Goal: Information Seeking & Learning: Learn about a topic

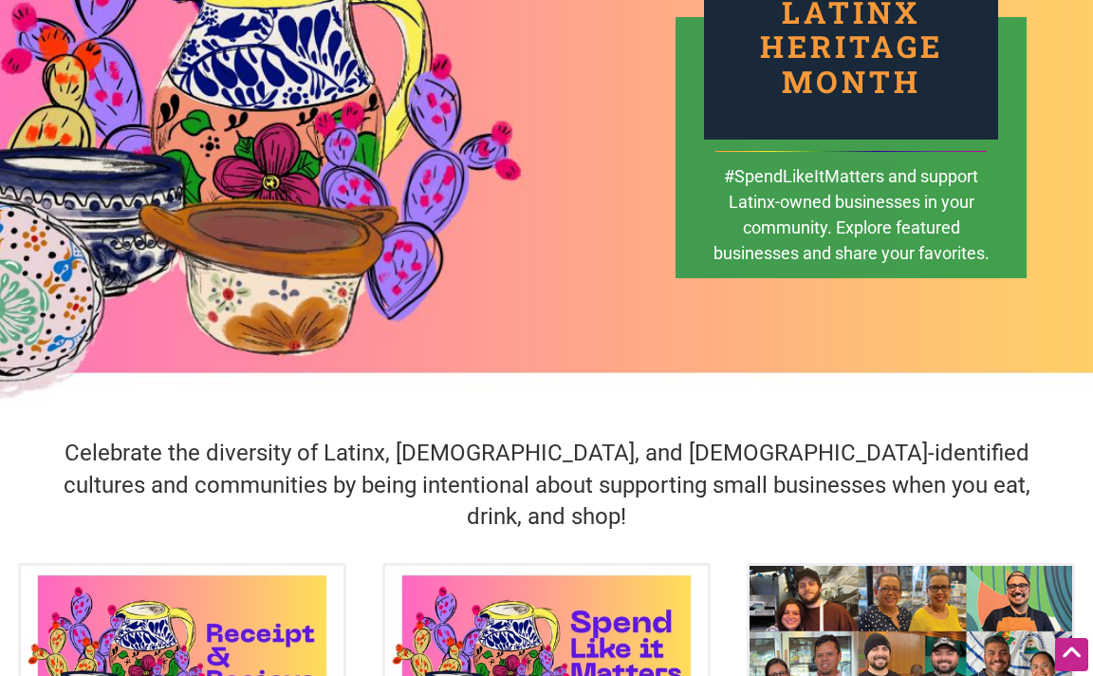
scroll to position [285, 0]
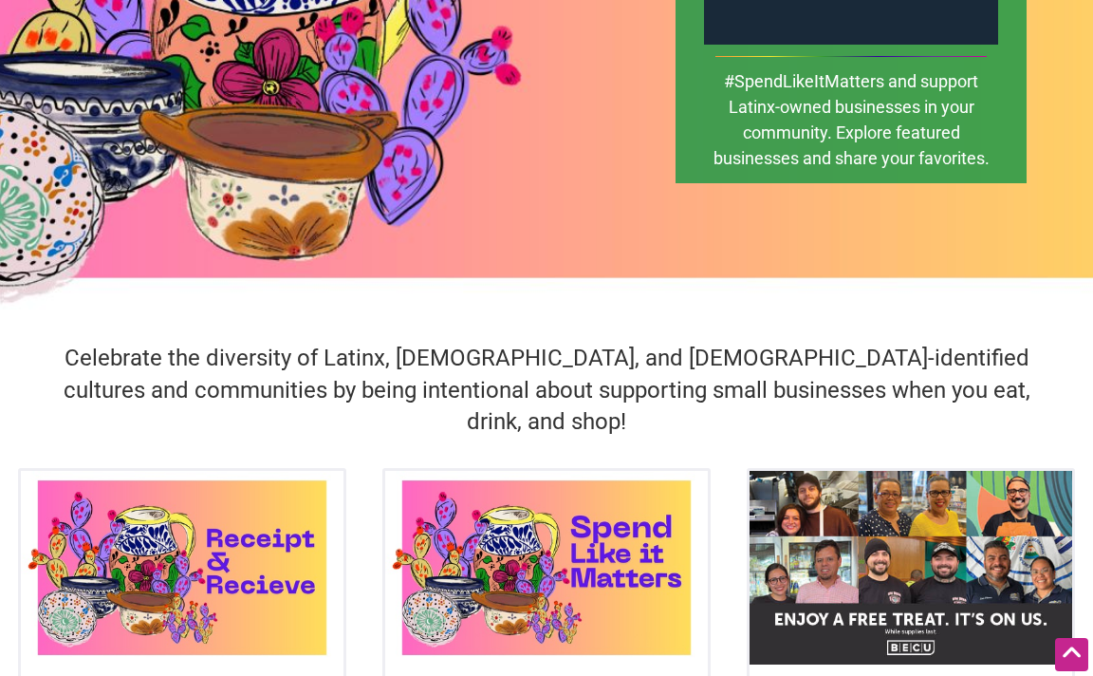
click at [439, 331] on div "Celebrate the diversity of Latinx, [DEMOGRAPHIC_DATA], and [DEMOGRAPHIC_DATA]-i…" at bounding box center [546, 390] width 1093 height 155
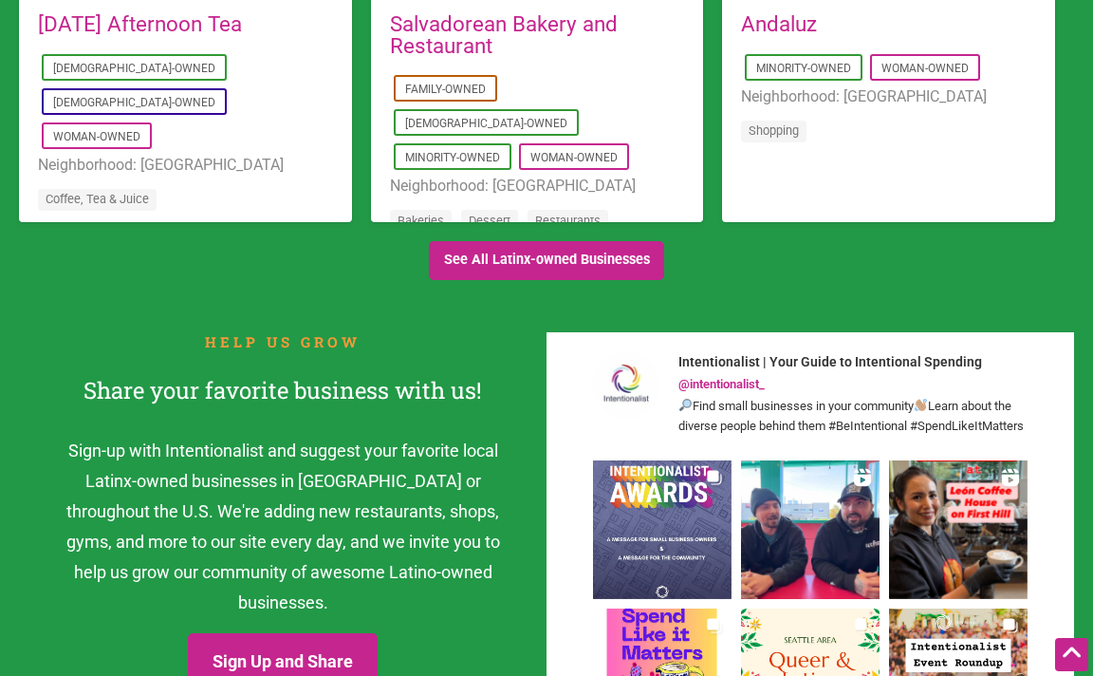
scroll to position [2088, 0]
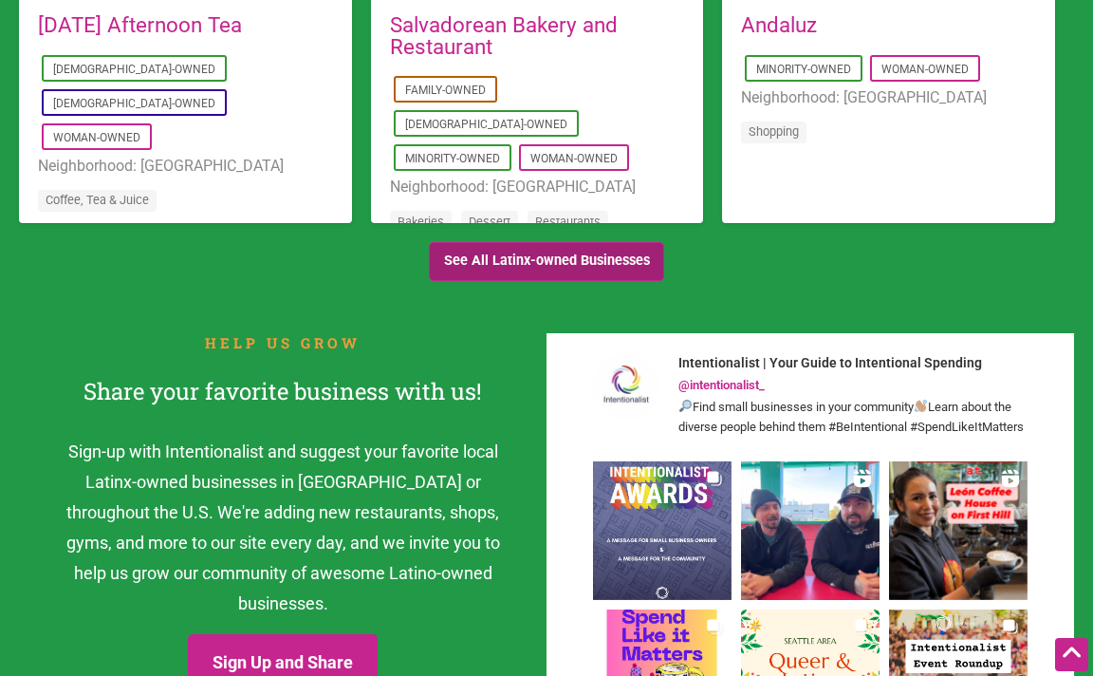
click at [544, 242] on link "See All Latinx-owned Businesses" at bounding box center [546, 261] width 235 height 39
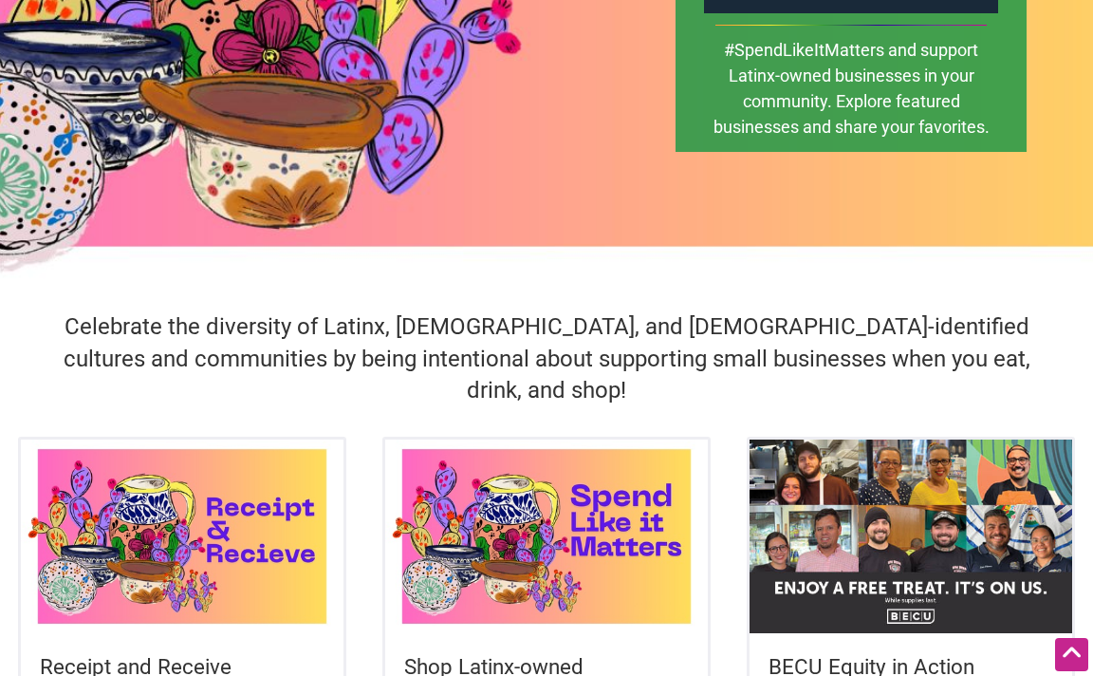
scroll to position [0, 0]
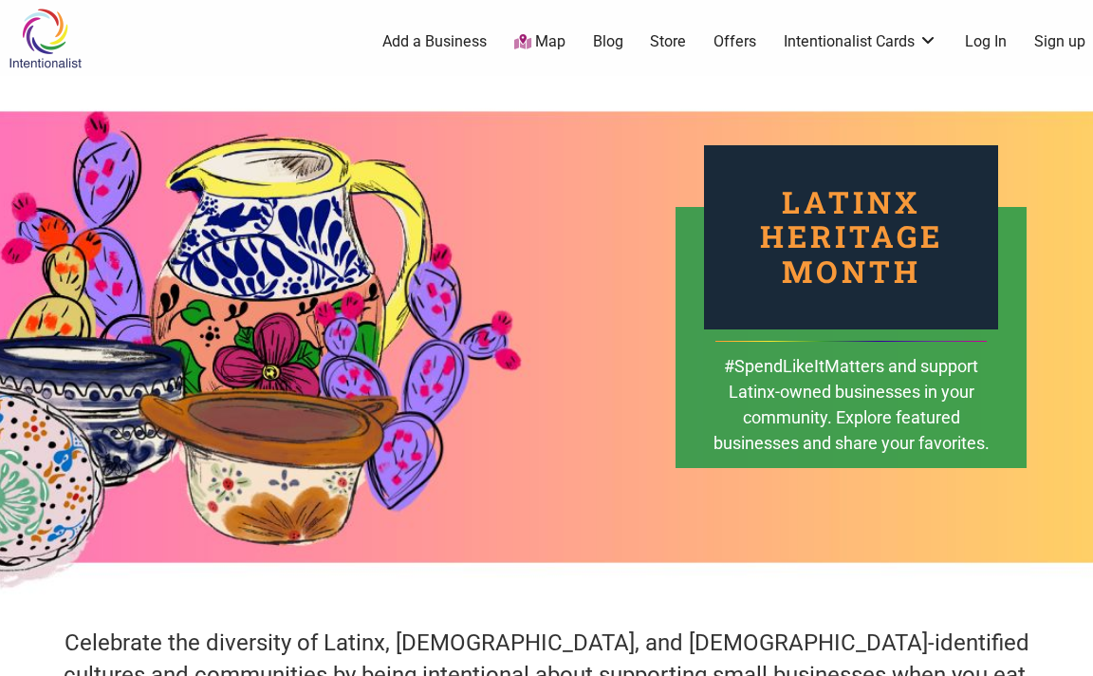
click at [660, 39] on link "Store" at bounding box center [668, 41] width 36 height 21
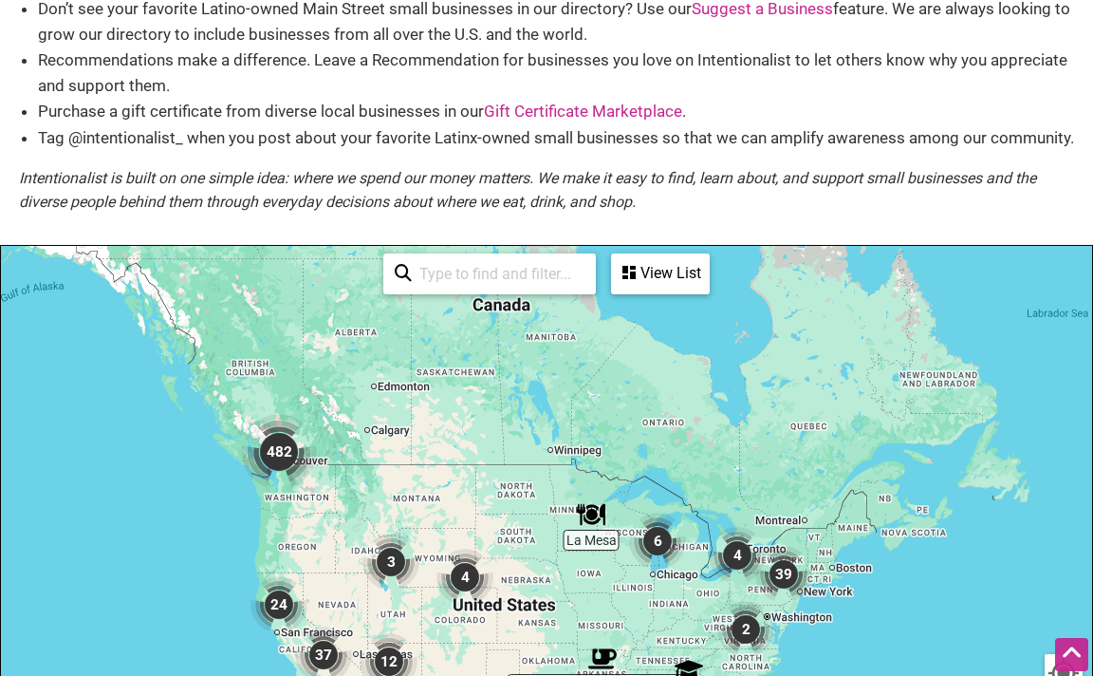
scroll to position [285, 0]
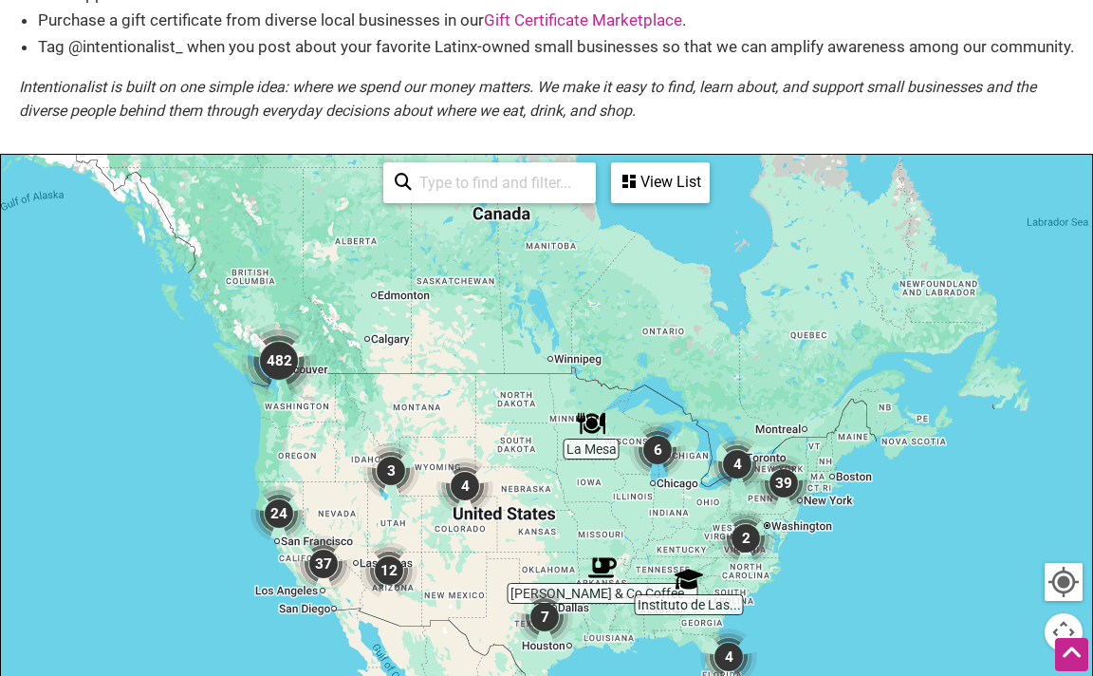
click at [323, 406] on img "482" at bounding box center [278, 360] width 91 height 91
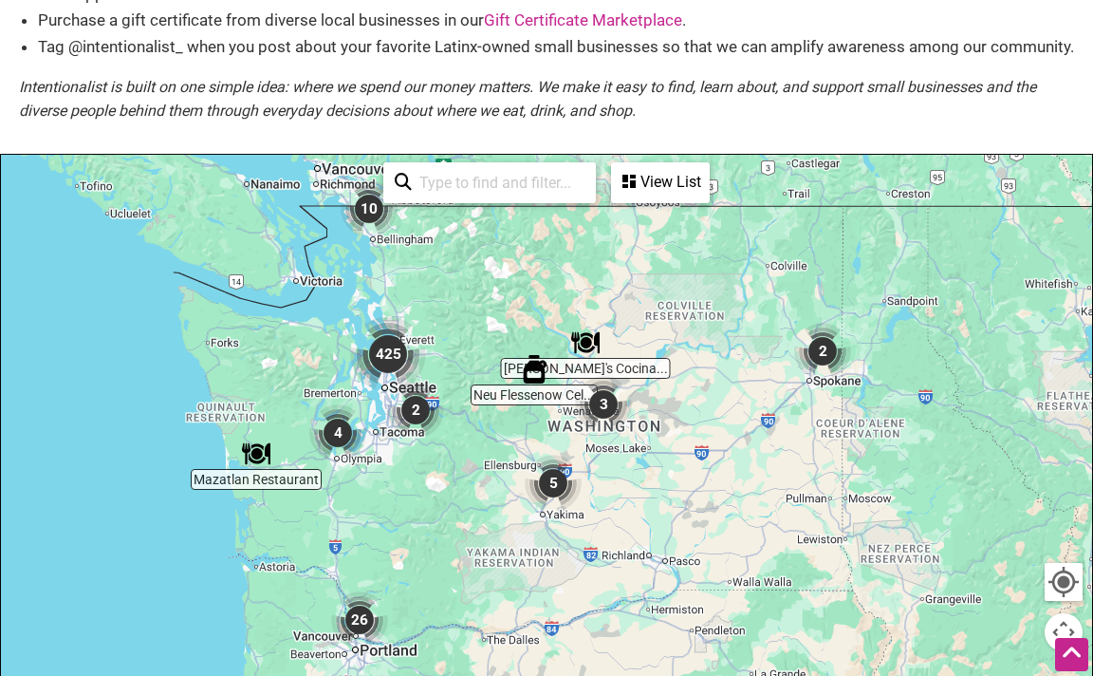
click at [829, 377] on img "2" at bounding box center [823, 351] width 72 height 72
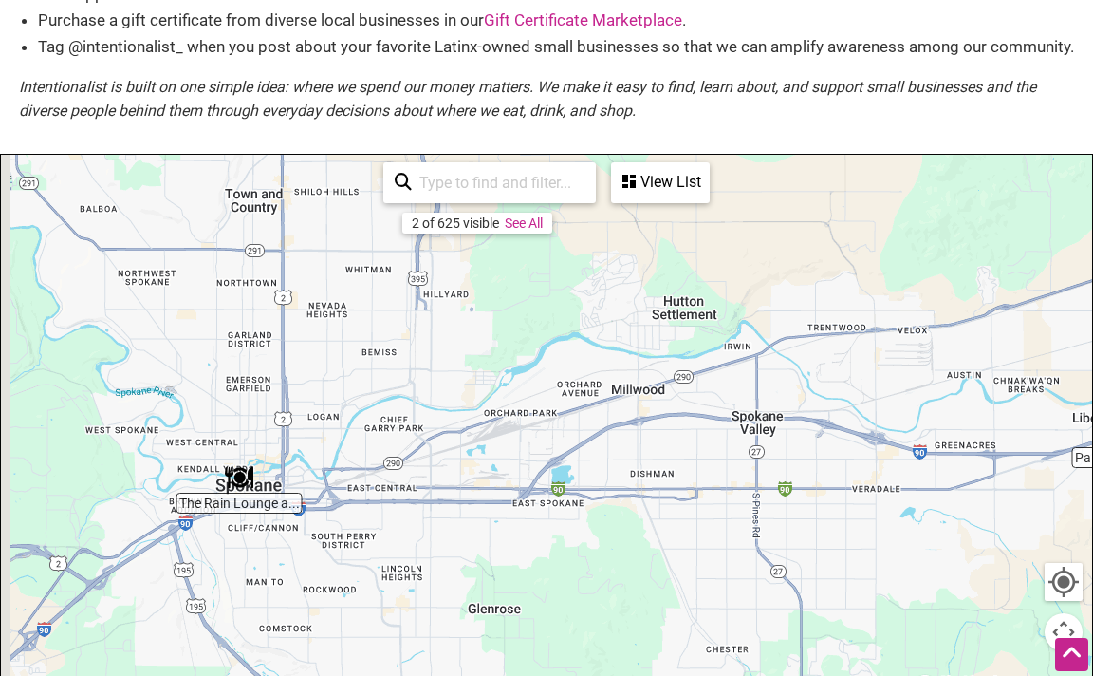
drag, startPoint x: 298, startPoint y: 507, endPoint x: 438, endPoint y: 452, distance: 150.0
click at [438, 452] on div "To navigate, press the arrow keys." at bounding box center [546, 524] width 1091 height 738
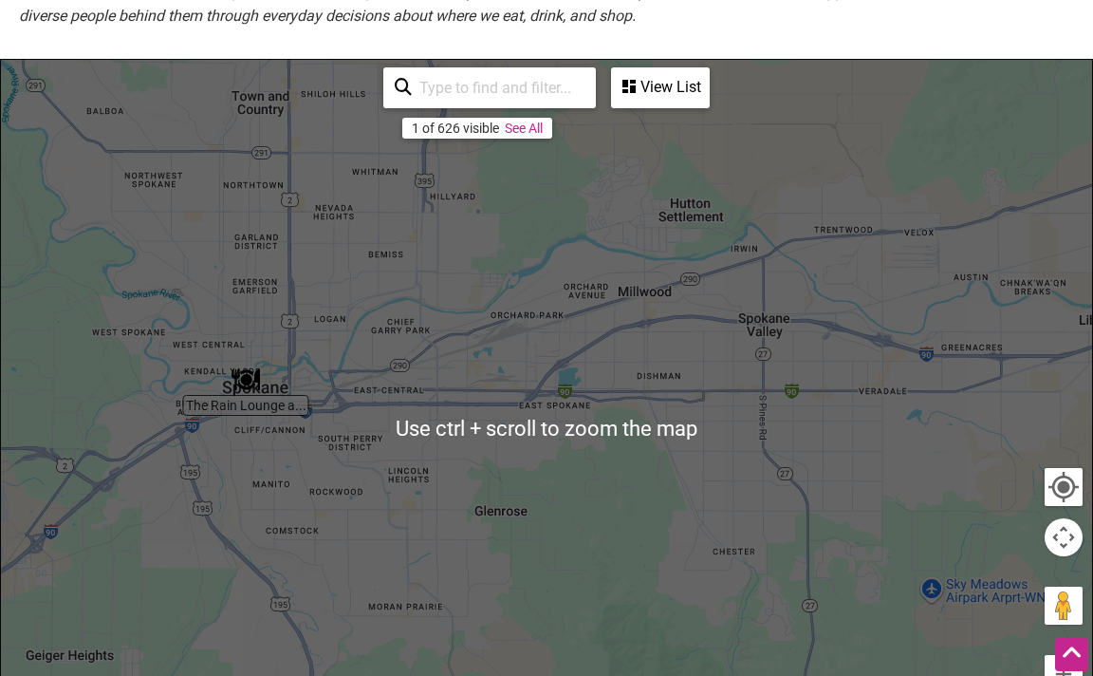
scroll to position [475, 0]
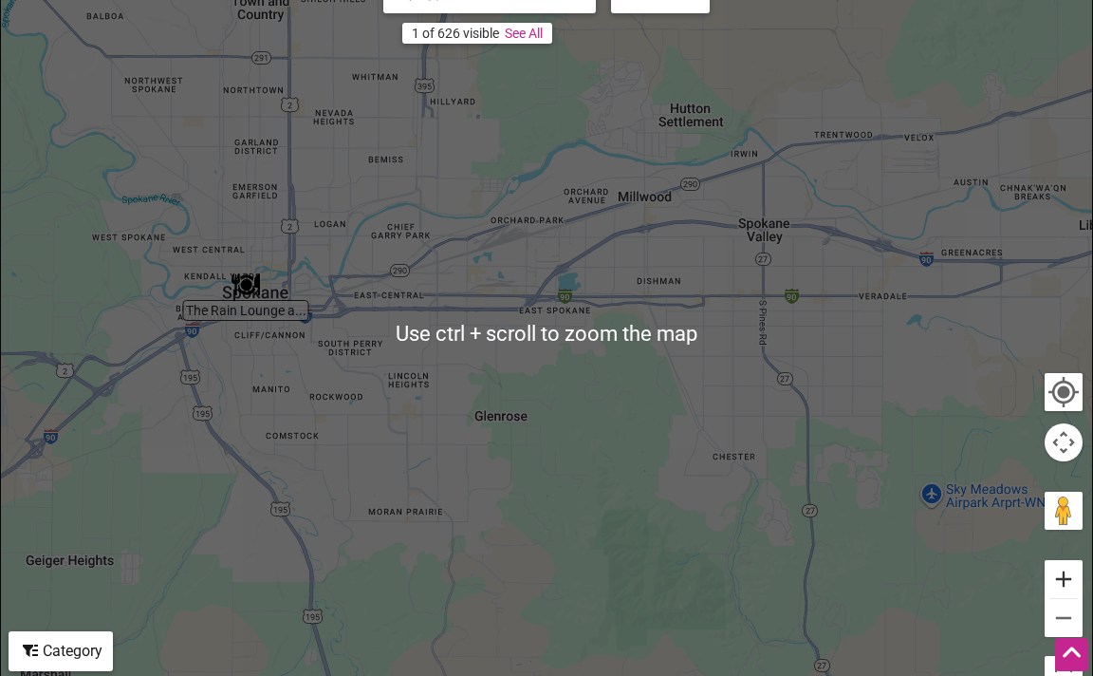
click at [1056, 598] on button "Zoom in" at bounding box center [1064, 579] width 38 height 38
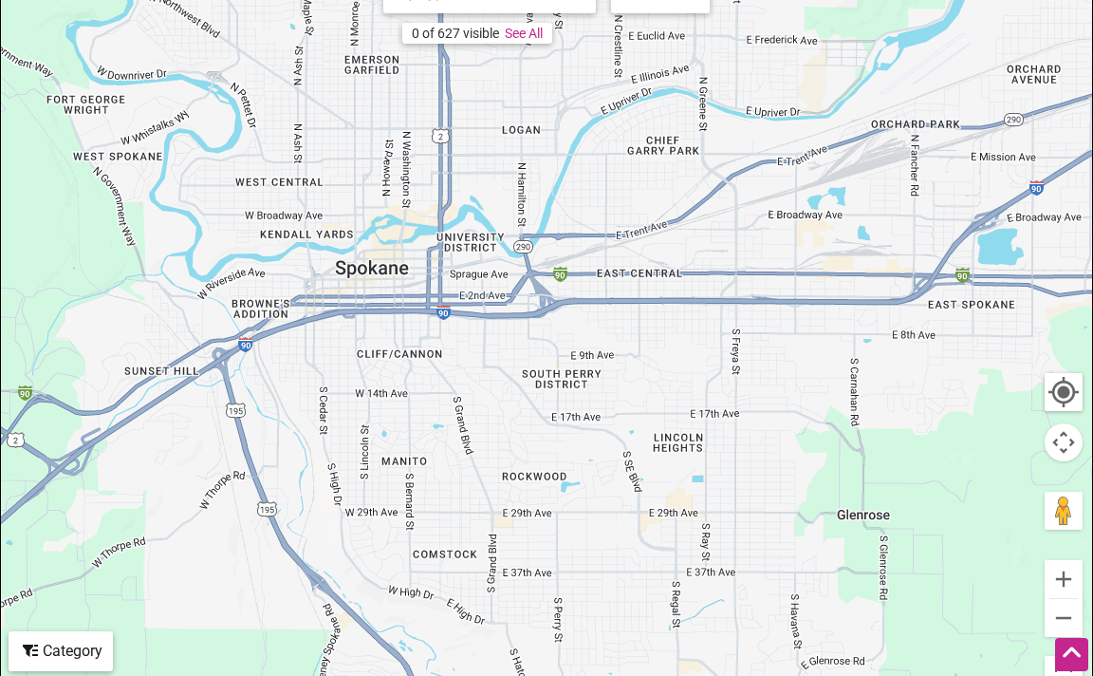
drag, startPoint x: 322, startPoint y: 399, endPoint x: 824, endPoint y: 420, distance: 502.6
click at [824, 420] on div "To navigate, press the arrow keys." at bounding box center [546, 334] width 1091 height 738
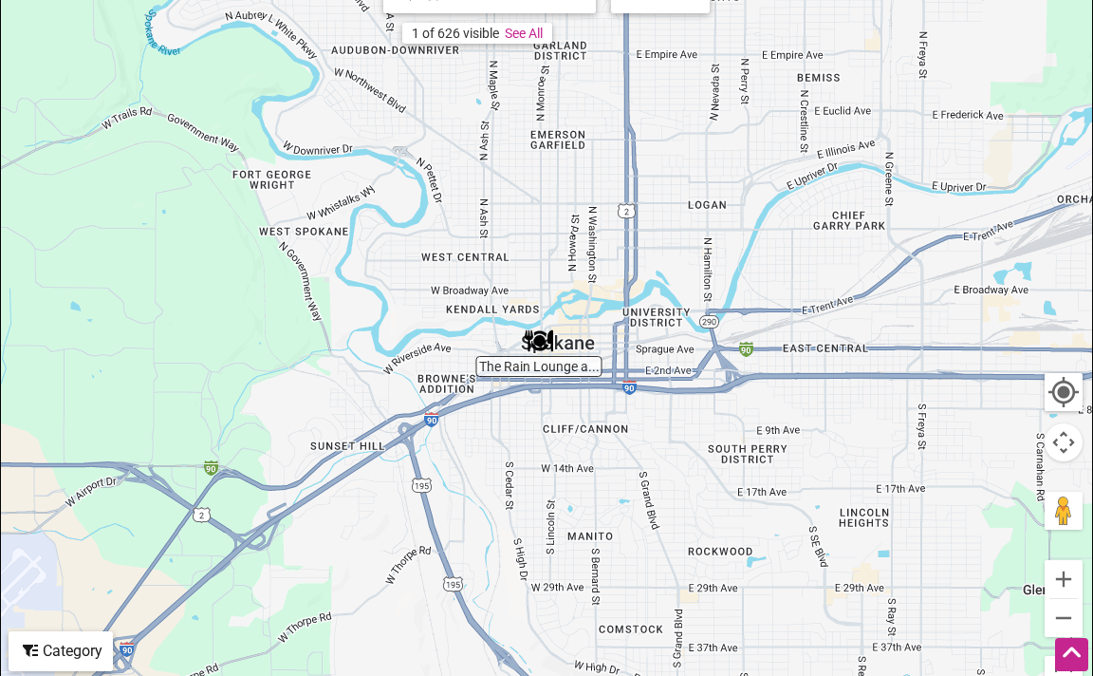
drag, startPoint x: 507, startPoint y: 374, endPoint x: 592, endPoint y: 445, distance: 111.2
click at [592, 445] on div "To navigate, press the arrow keys." at bounding box center [546, 334] width 1091 height 738
click at [534, 363] on img "The Rain Lounge and Scratch Restaurant" at bounding box center [539, 341] width 44 height 44
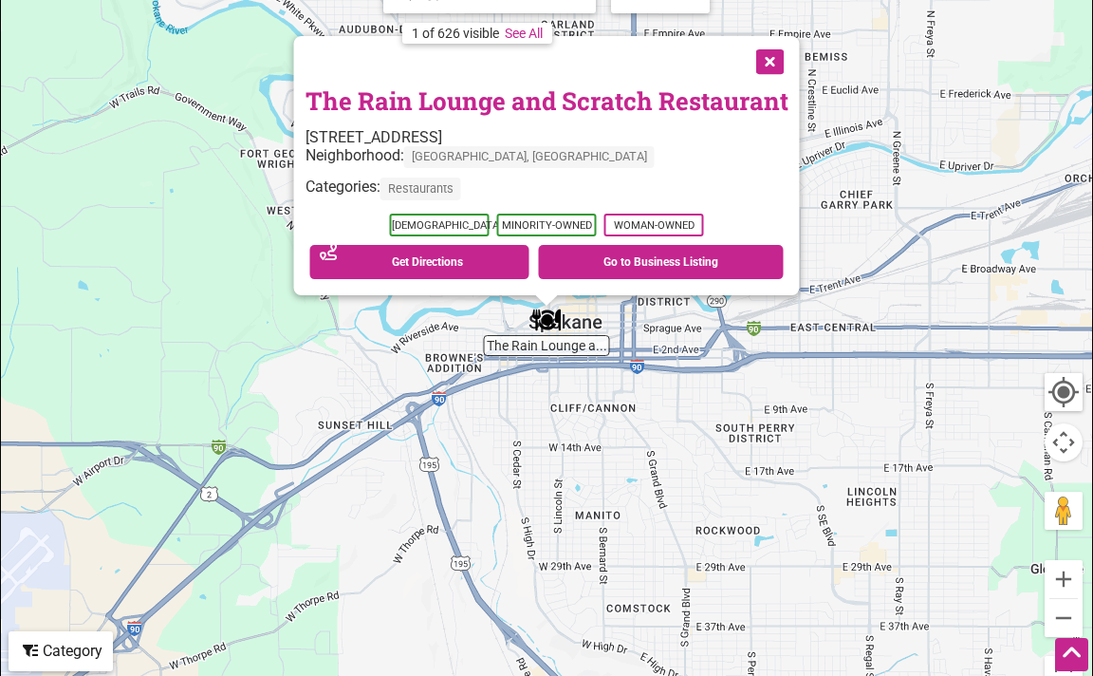
click at [763, 84] on button "Close" at bounding box center [768, 59] width 47 height 47
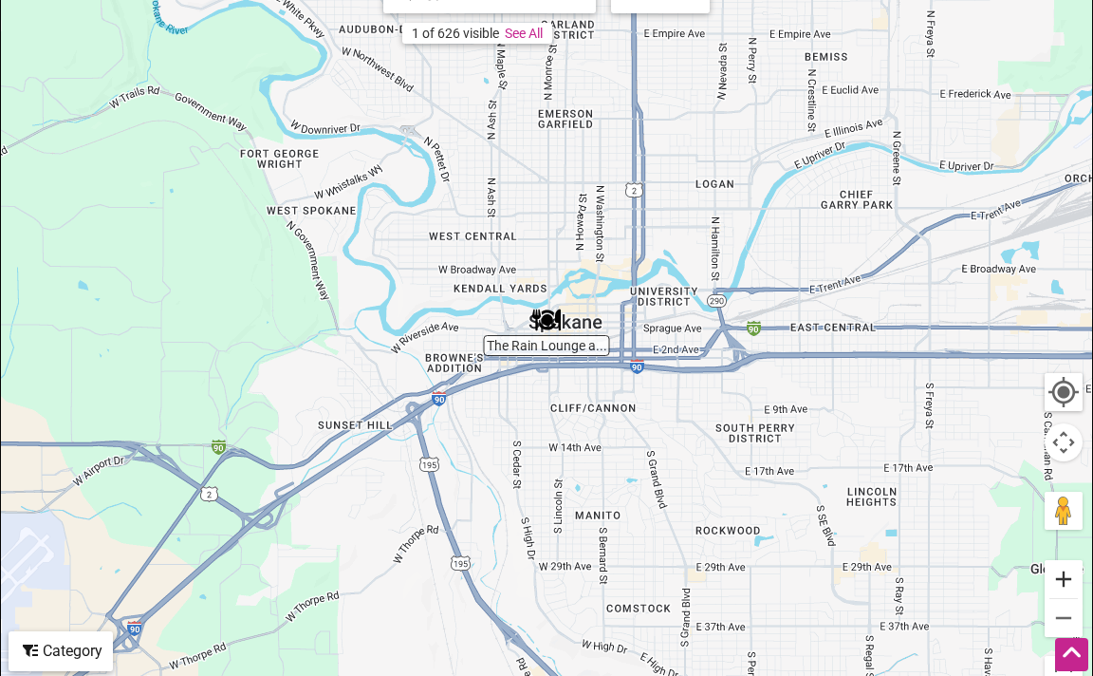
click at [1069, 598] on button "Zoom in" at bounding box center [1064, 579] width 38 height 38
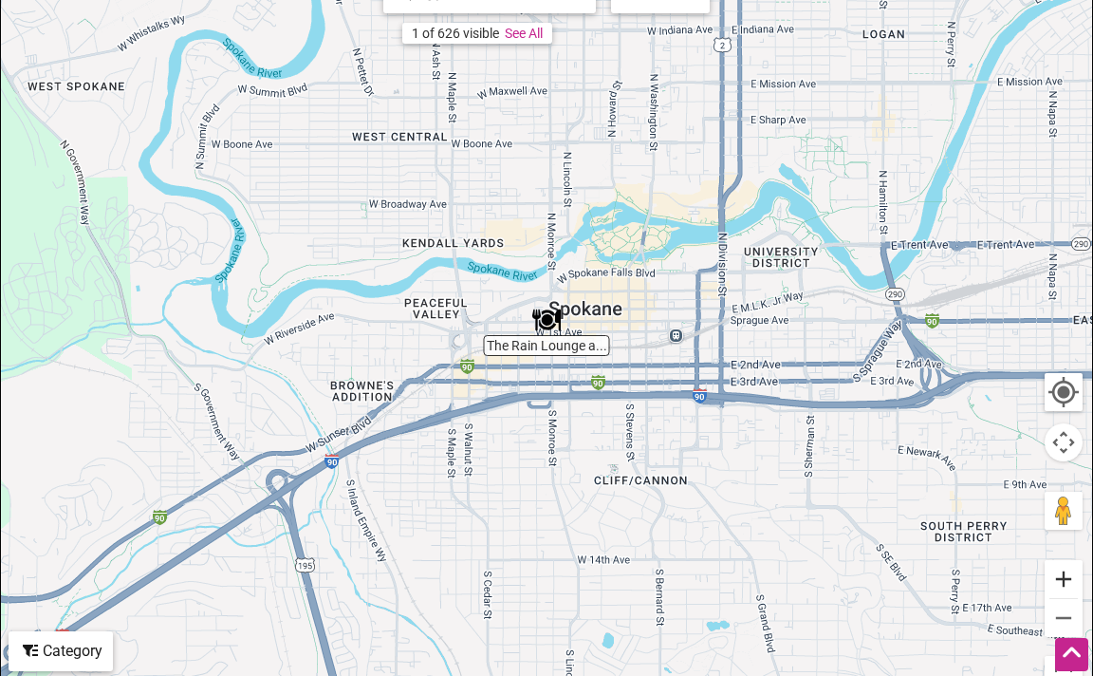
click at [1069, 598] on button "Zoom in" at bounding box center [1064, 579] width 38 height 38
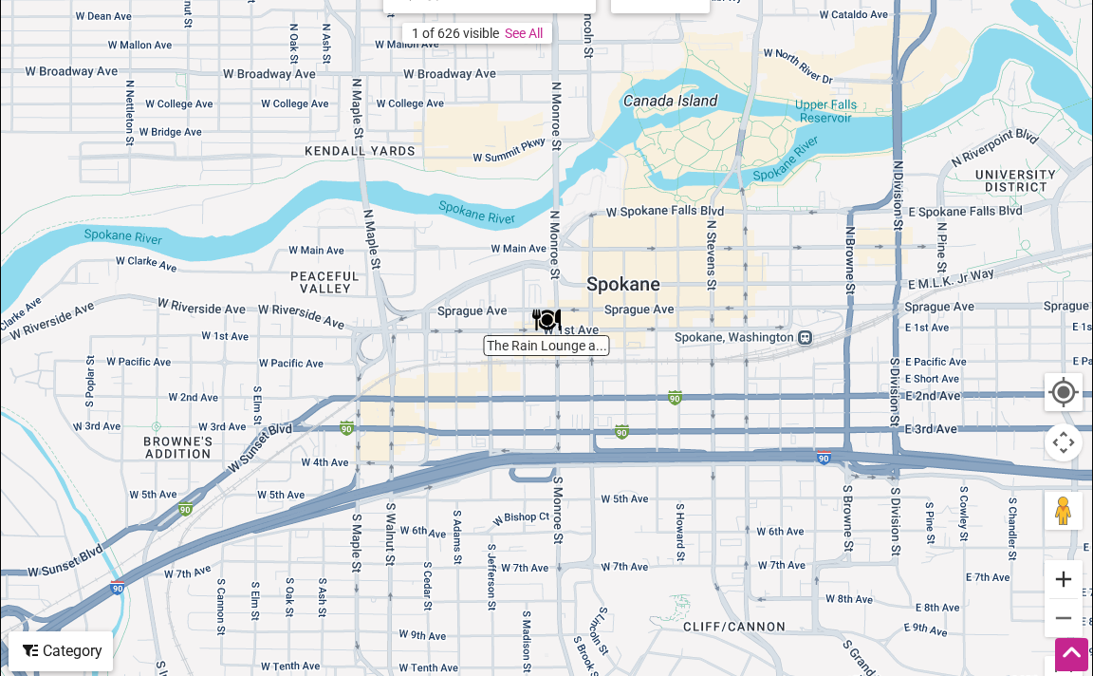
click at [1069, 598] on button "Zoom in" at bounding box center [1064, 579] width 38 height 38
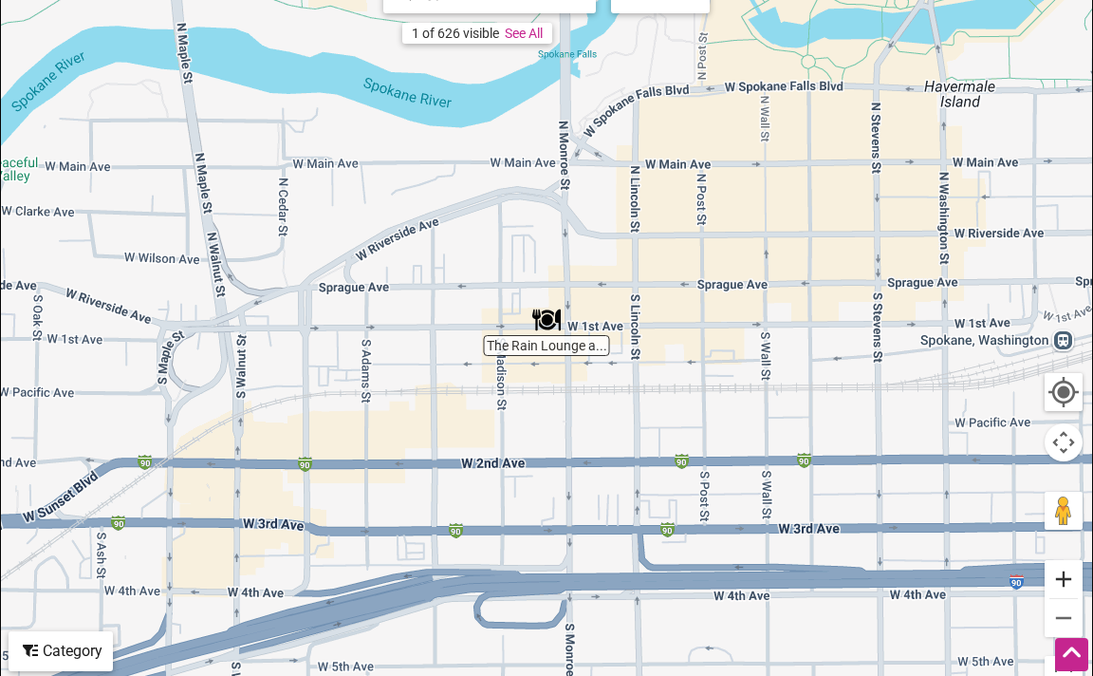
click at [1069, 598] on button "Zoom in" at bounding box center [1064, 579] width 38 height 38
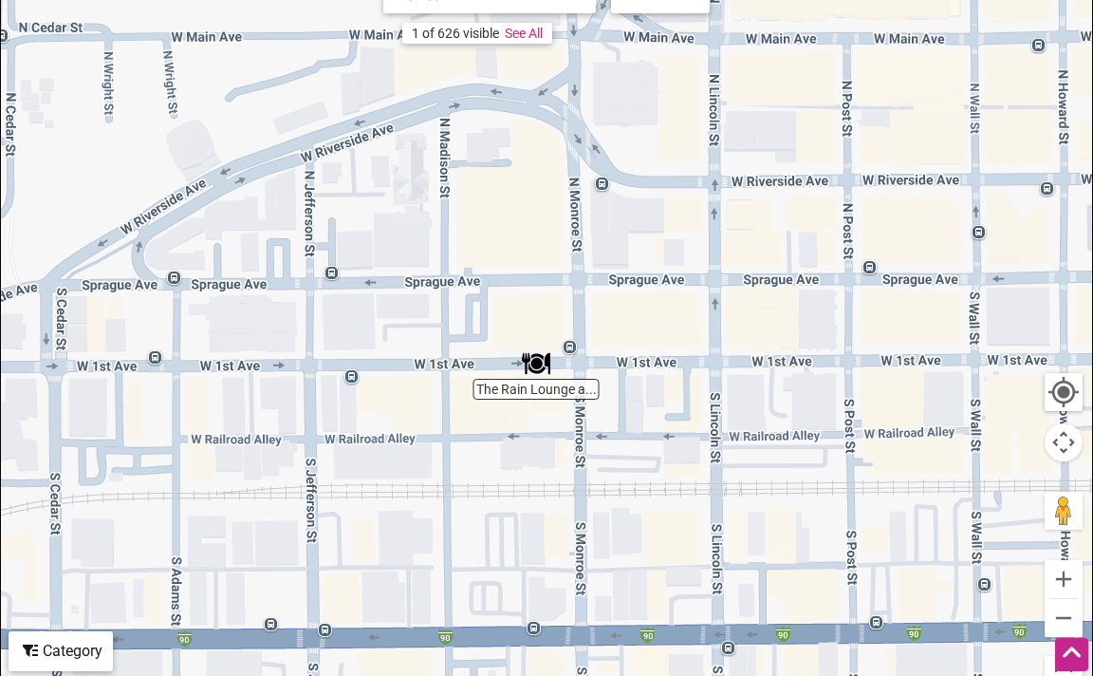
drag, startPoint x: 807, startPoint y: 345, endPoint x: 793, endPoint y: 387, distance: 43.8
click at [793, 387] on div "To navigate, press the arrow keys." at bounding box center [546, 334] width 1091 height 738
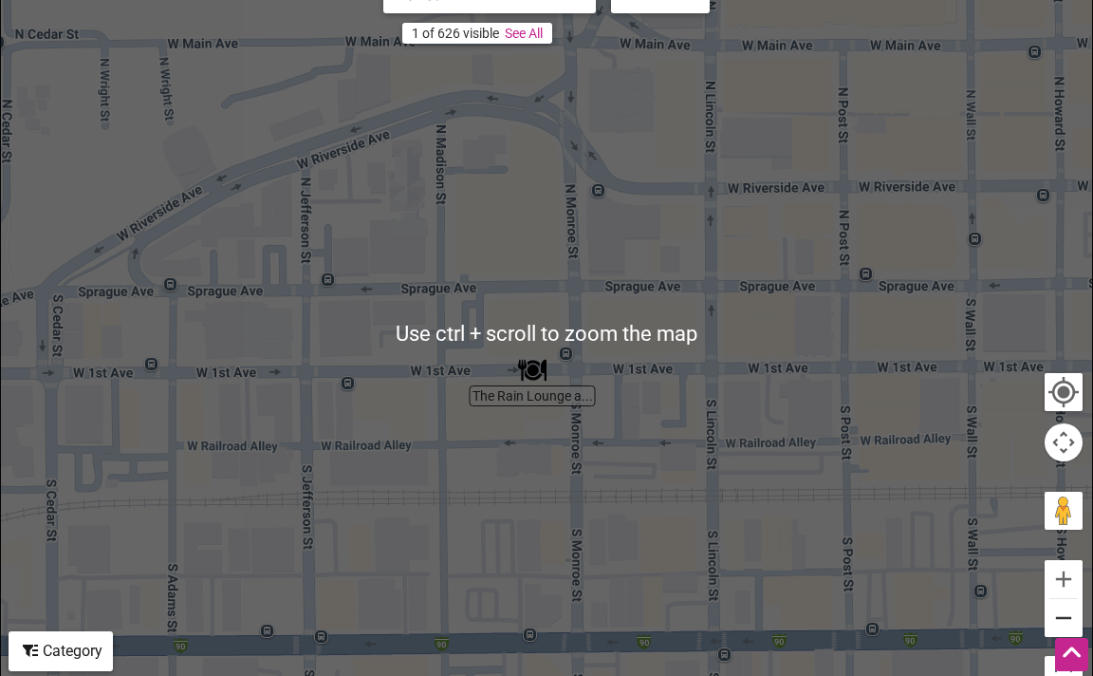
click at [1047, 634] on button "Zoom out" at bounding box center [1064, 618] width 38 height 38
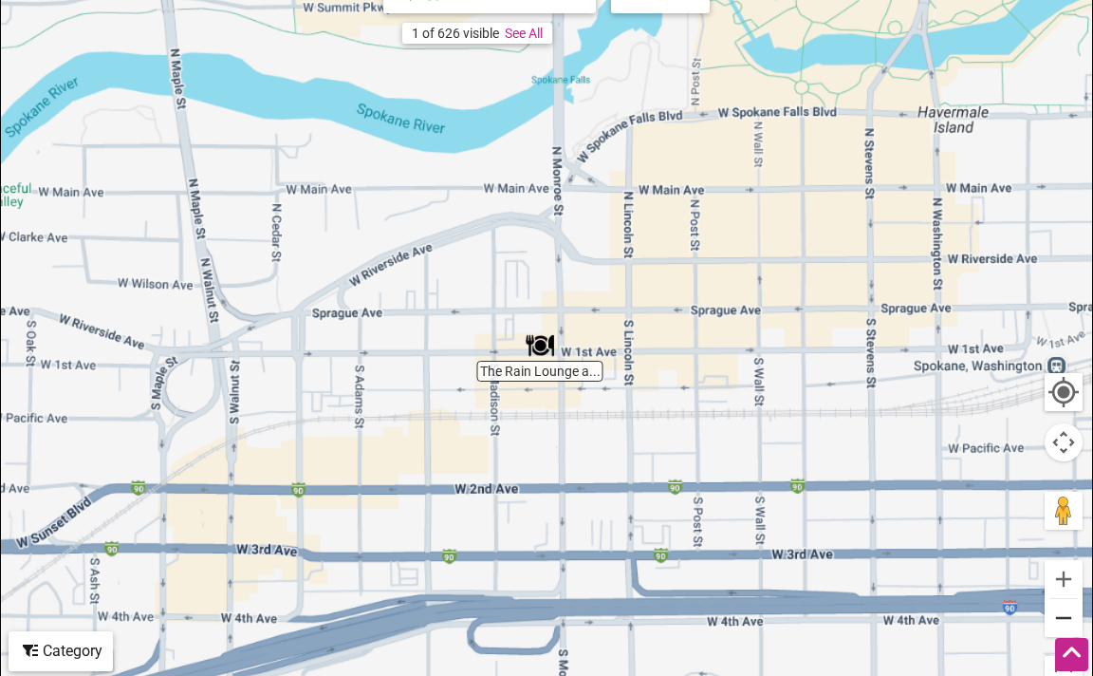
click at [1047, 634] on button "Zoom out" at bounding box center [1064, 618] width 38 height 38
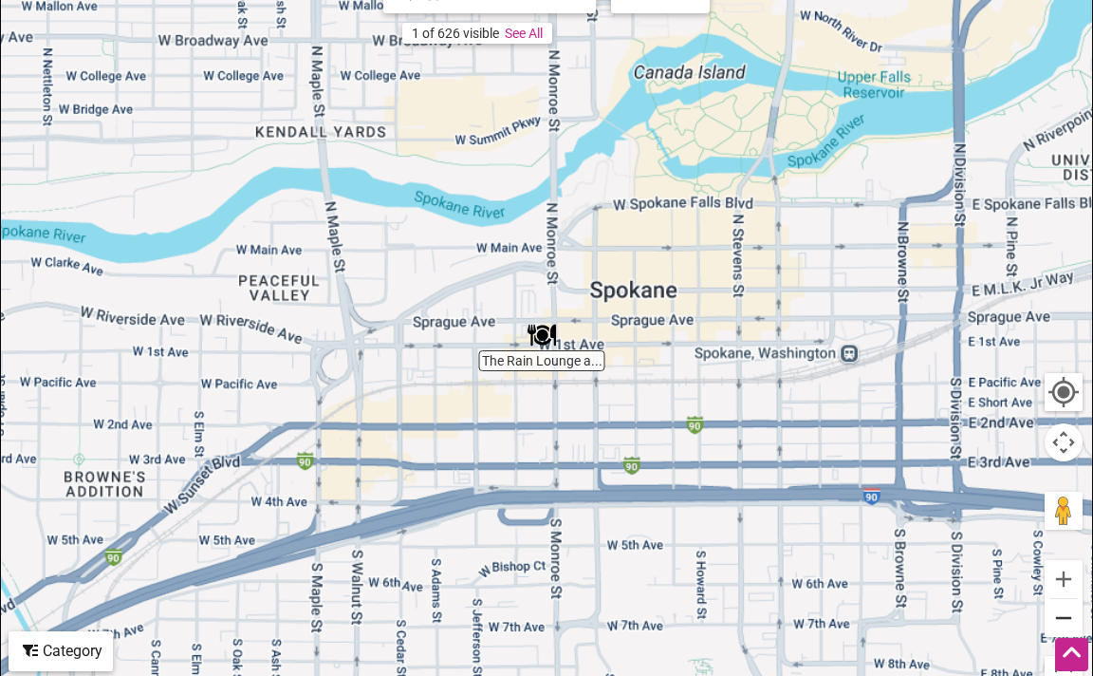
click at [1047, 634] on button "Zoom out" at bounding box center [1064, 618] width 38 height 38
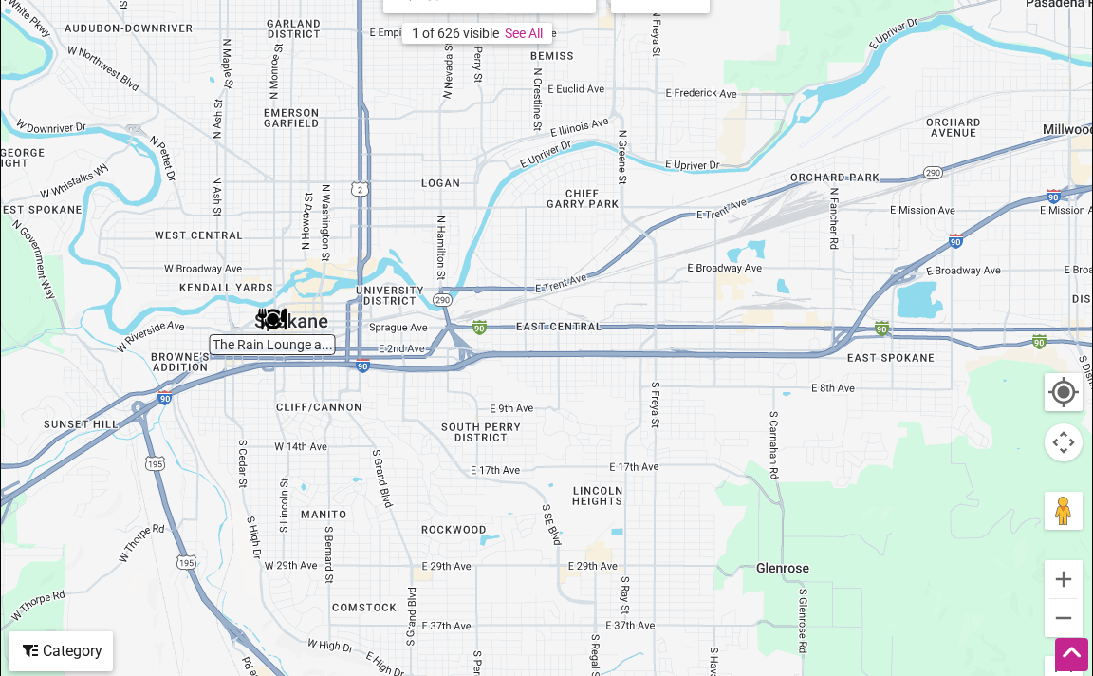
drag, startPoint x: 845, startPoint y: 453, endPoint x: 550, endPoint y: 436, distance: 295.7
click at [548, 441] on div "To navigate, press the arrow keys." at bounding box center [546, 334] width 1091 height 738
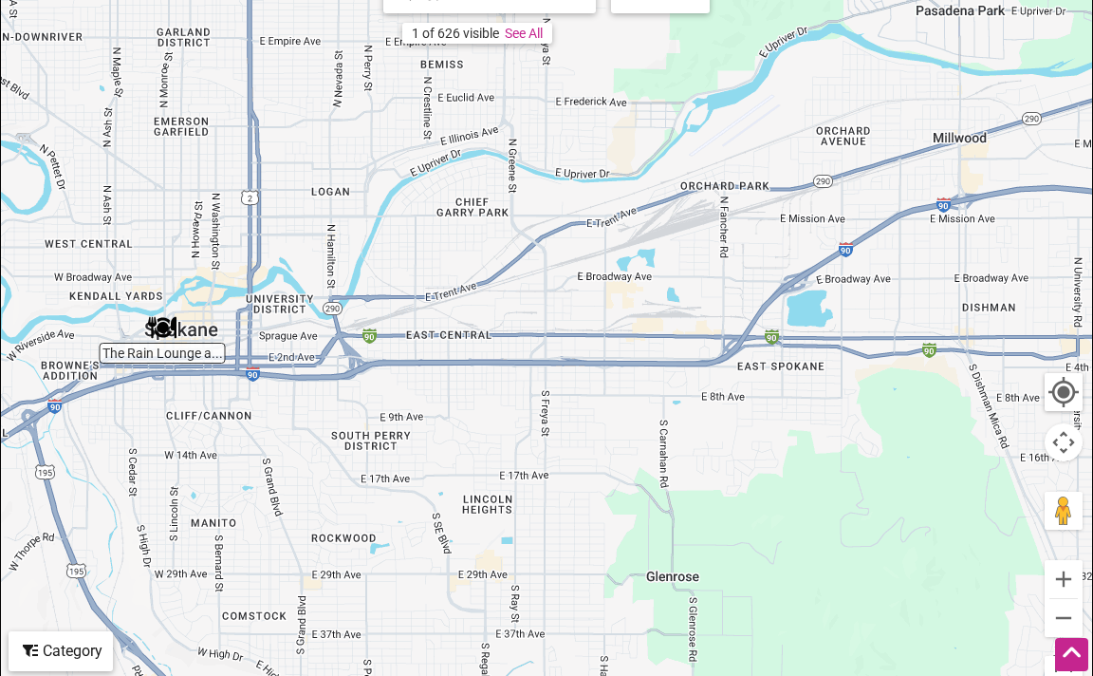
drag, startPoint x: 781, startPoint y: 424, endPoint x: 664, endPoint y: 437, distance: 117.4
click at [664, 437] on div "To navigate, press the arrow keys." at bounding box center [546, 334] width 1091 height 738
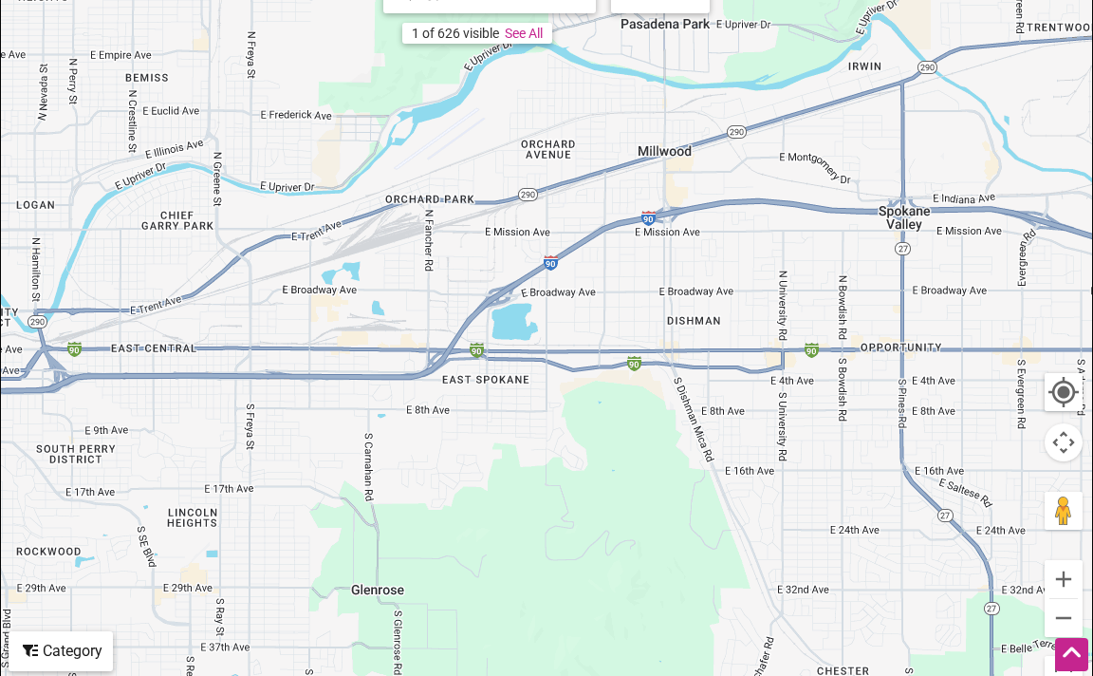
drag, startPoint x: 706, startPoint y: 436, endPoint x: 517, endPoint y: 437, distance: 188.9
click at [517, 437] on div "To navigate, press the arrow keys." at bounding box center [546, 334] width 1091 height 738
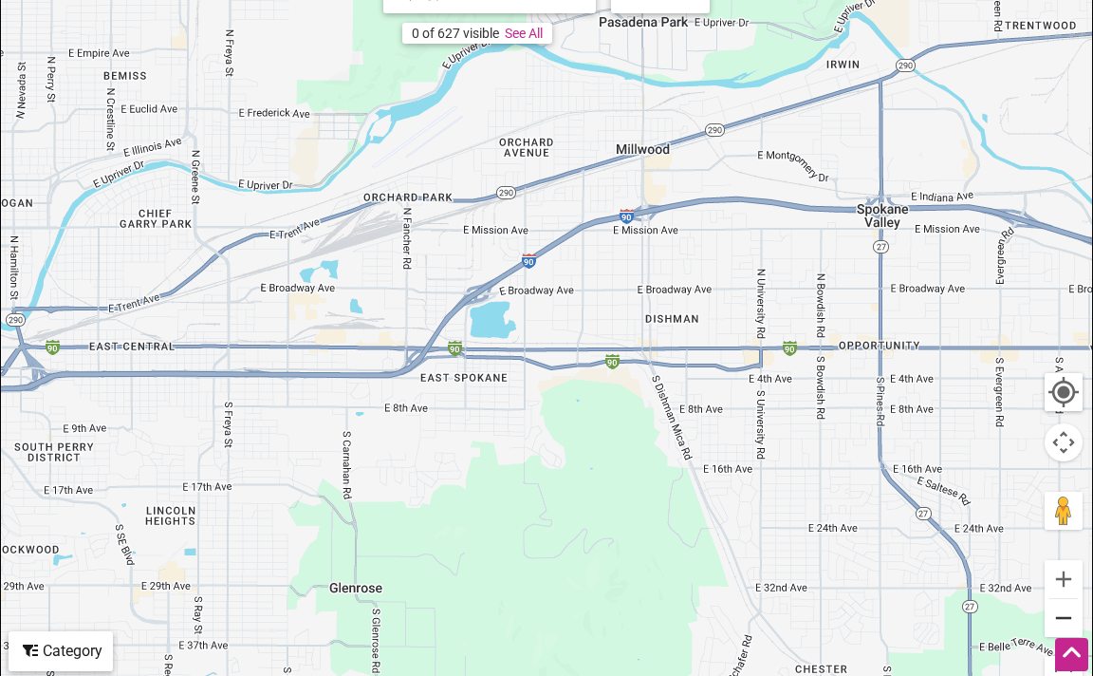
click at [1057, 631] on button "Zoom out" at bounding box center [1064, 618] width 38 height 38
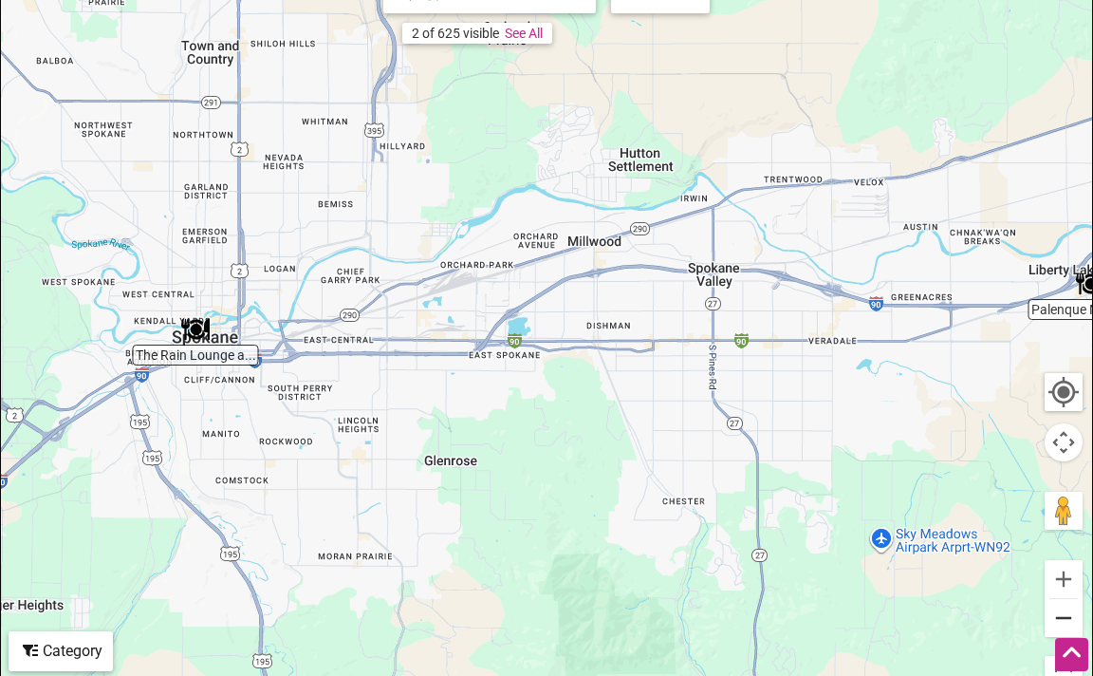
click at [1057, 631] on button "Zoom out" at bounding box center [1064, 618] width 38 height 38
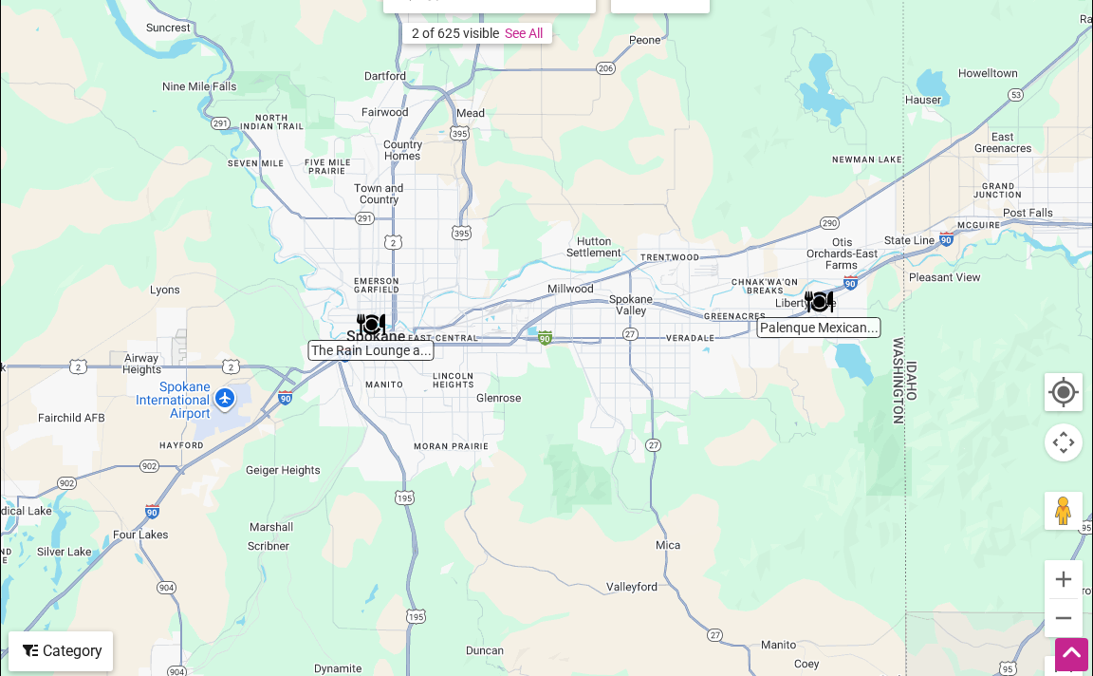
click at [819, 324] on img "Palenque Mexican Restaurant" at bounding box center [819, 302] width 44 height 44
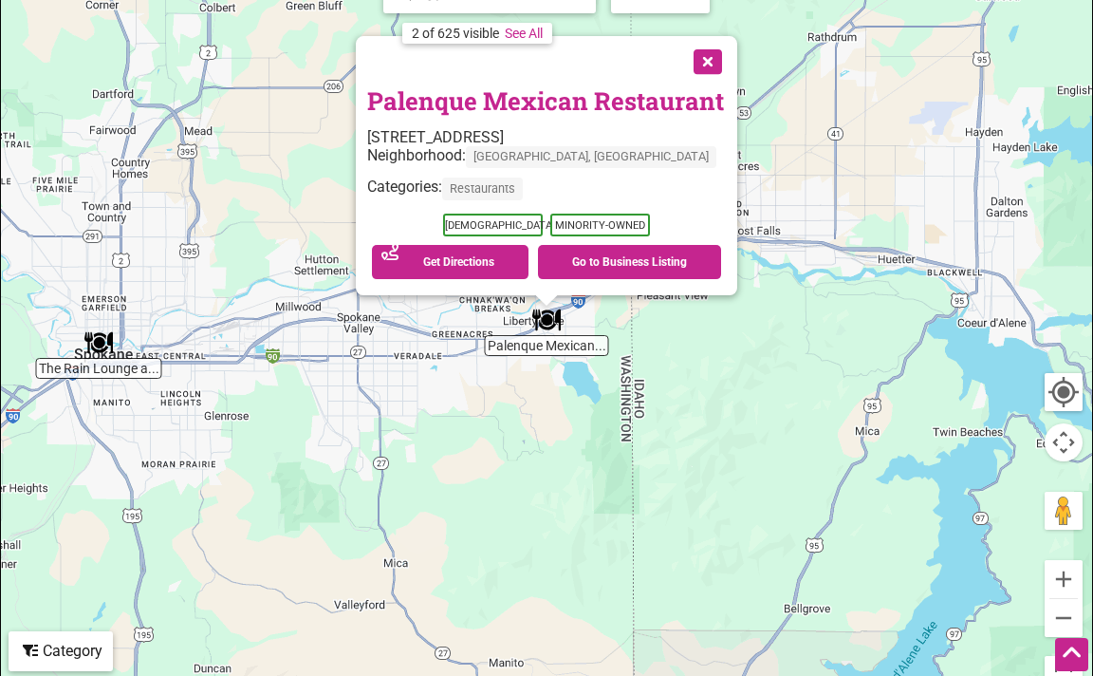
click at [707, 84] on button "Close" at bounding box center [705, 59] width 47 height 47
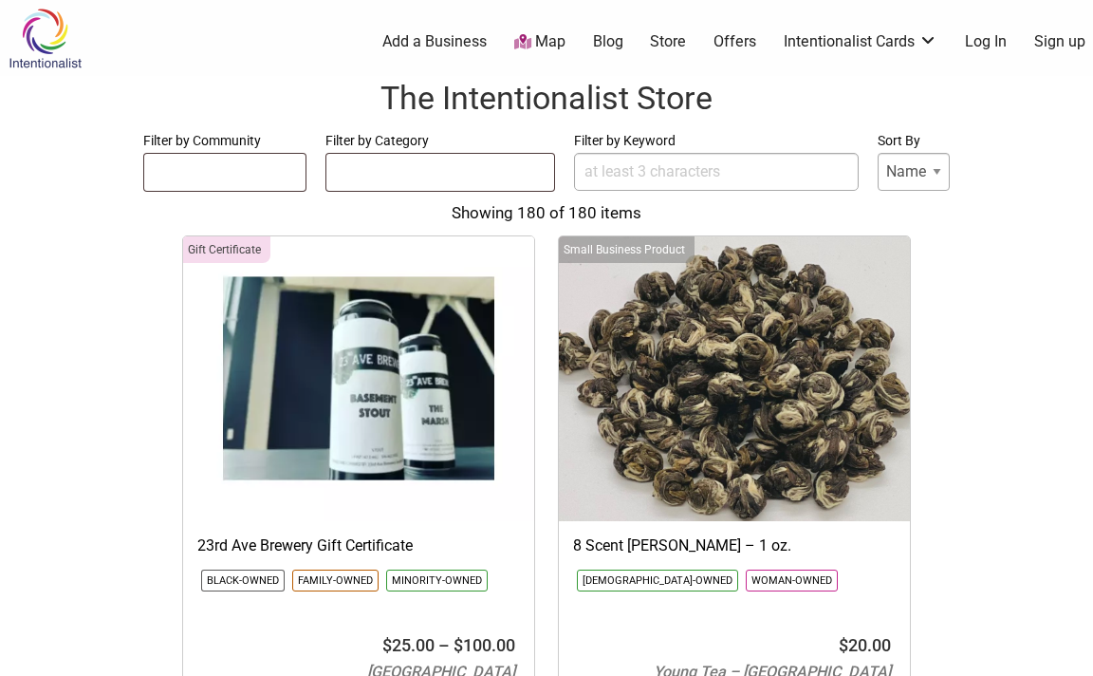
select select
click at [734, 41] on link "Offers" at bounding box center [735, 41] width 43 height 21
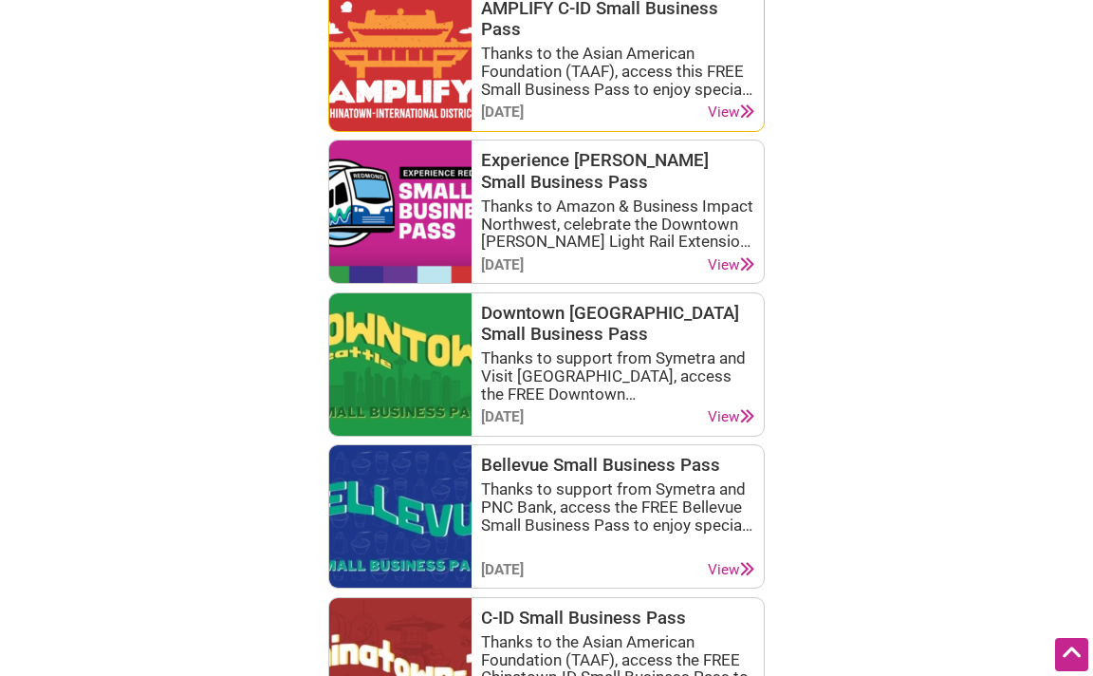
scroll to position [1234, 0]
